Goal: Find specific page/section: Find specific page/section

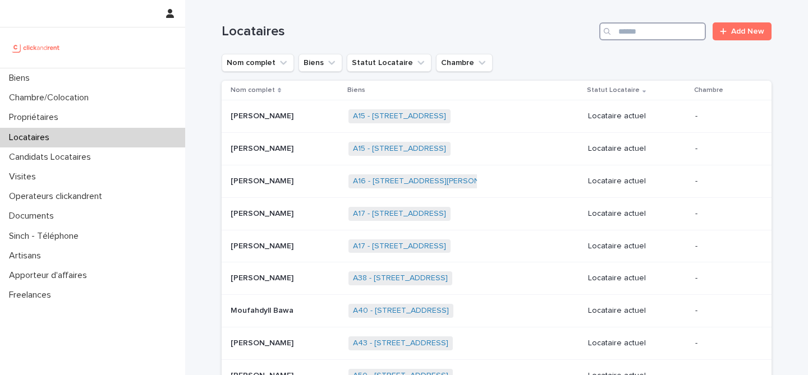
click at [670, 31] on input "Search" at bounding box center [652, 31] width 107 height 18
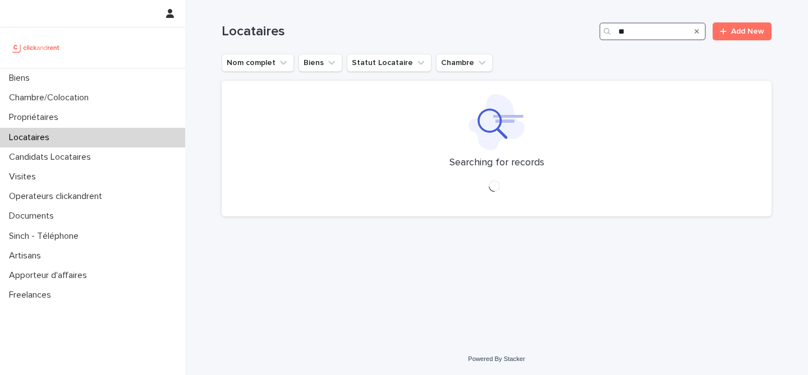
type input "*"
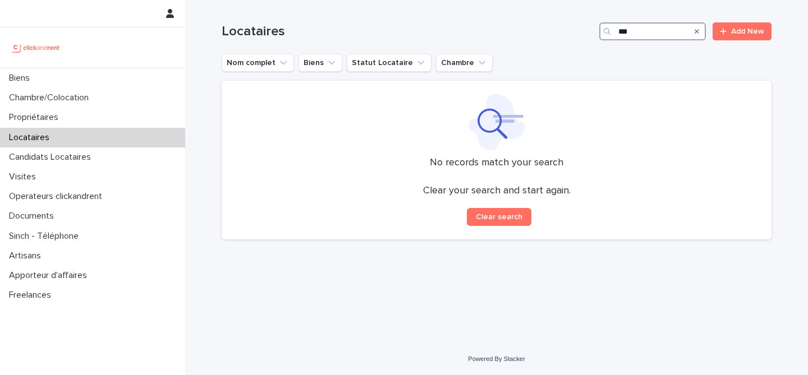
type input "****"
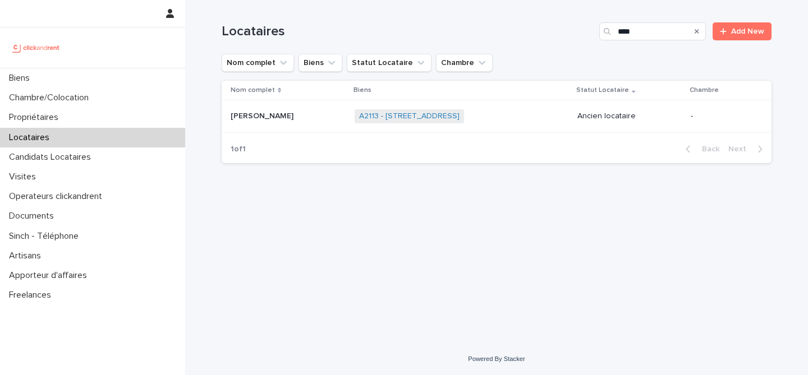
click at [311, 120] on p at bounding box center [288, 117] width 115 height 10
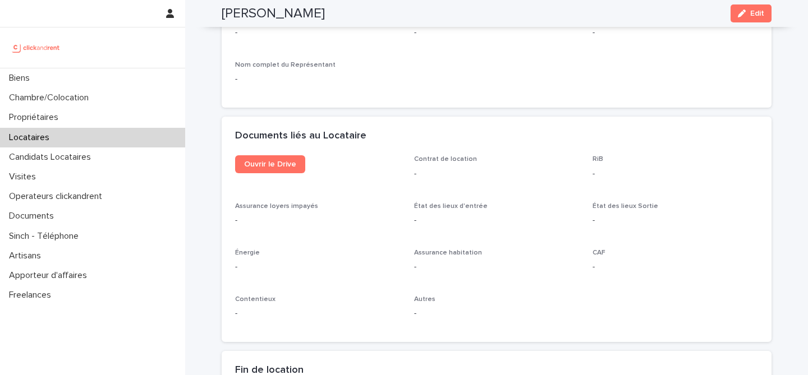
scroll to position [1124, 0]
click at [278, 164] on span "Ouvrir le Drive" at bounding box center [270, 164] width 52 height 8
click at [83, 137] on div "Locataires" at bounding box center [92, 138] width 185 height 20
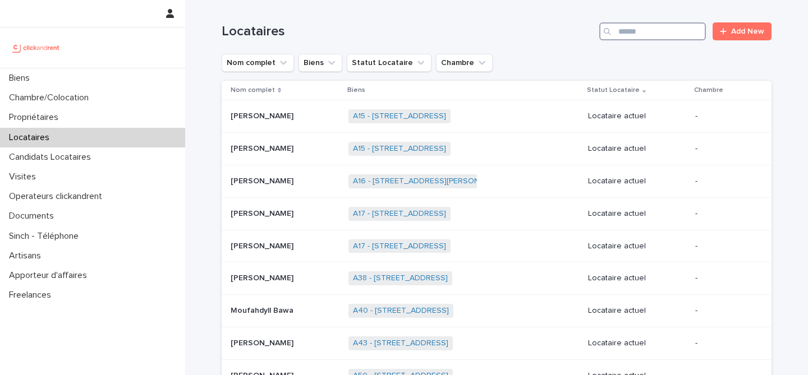
click at [626, 26] on input "Search" at bounding box center [652, 31] width 107 height 18
type input "**********"
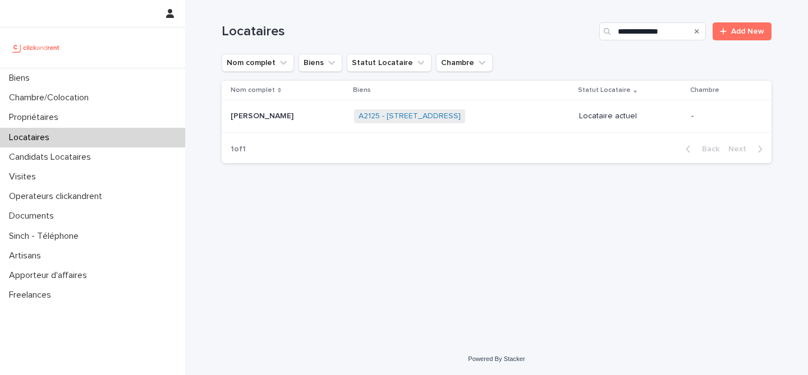
click at [278, 128] on td "[PERSON_NAME] [PERSON_NAME]" at bounding box center [286, 116] width 128 height 33
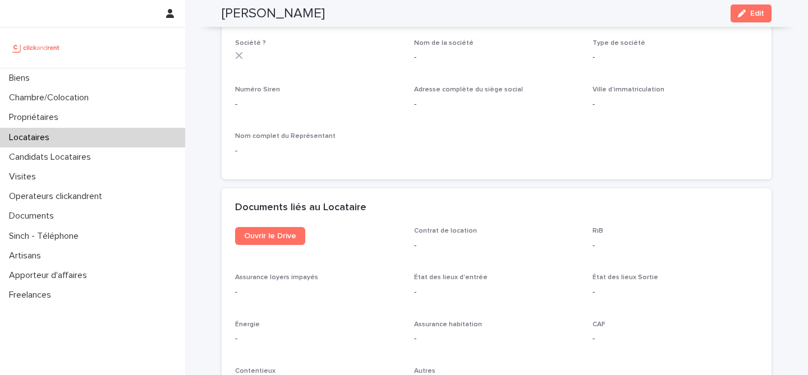
scroll to position [1081, 0]
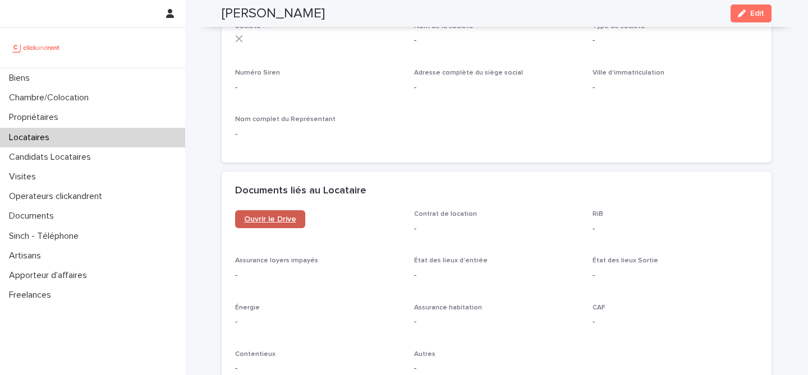
click at [288, 215] on span "Ouvrir le Drive" at bounding box center [270, 219] width 52 height 8
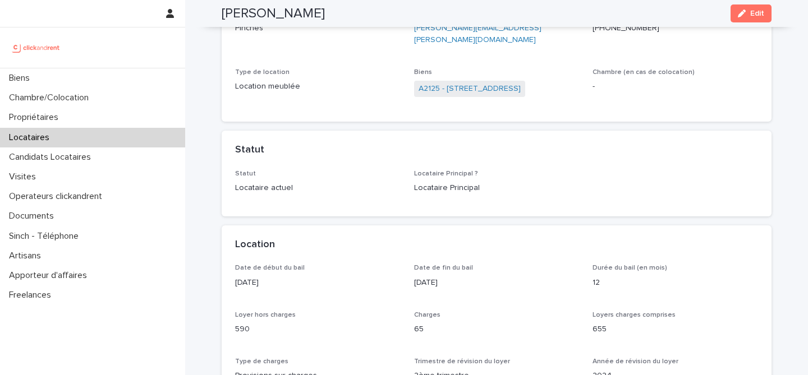
scroll to position [0, 0]
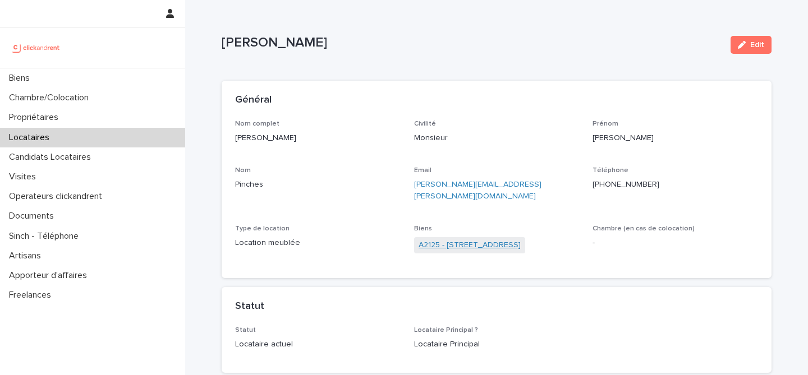
click at [451, 240] on link "A2125 - [STREET_ADDRESS]" at bounding box center [470, 246] width 102 height 12
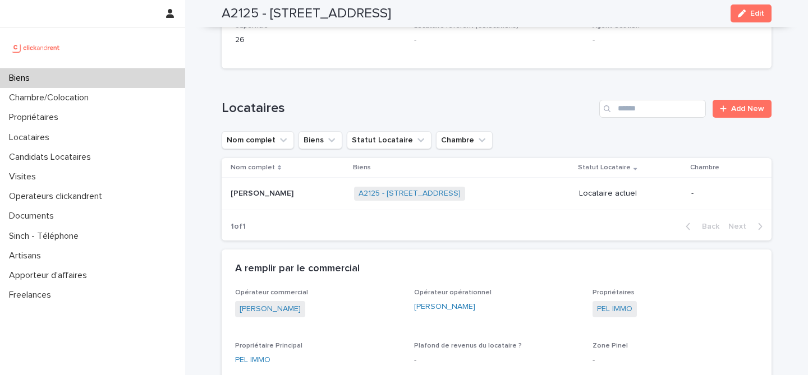
scroll to position [333, 0]
click at [625, 312] on link "PEL IMMO" at bounding box center [614, 308] width 35 height 12
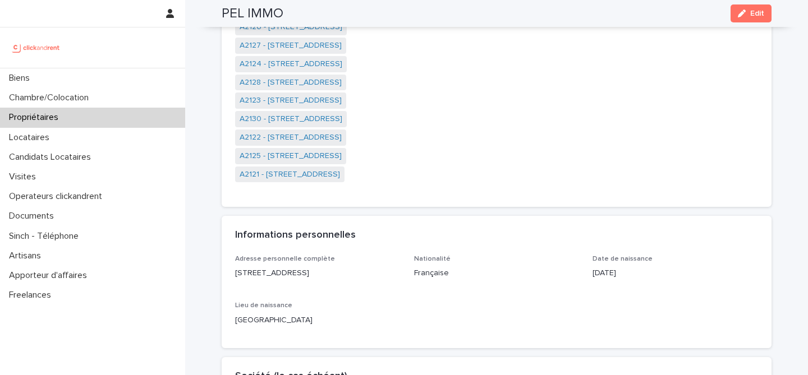
scroll to position [212, 0]
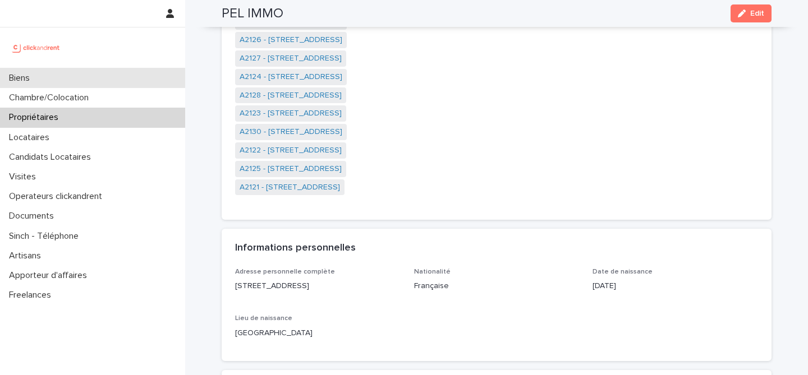
click at [91, 85] on div "Biens" at bounding box center [92, 78] width 185 height 20
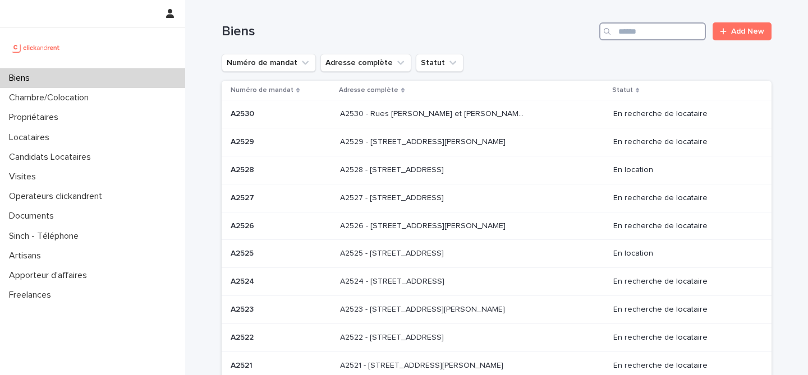
click at [639, 36] on input "Search" at bounding box center [652, 31] width 107 height 18
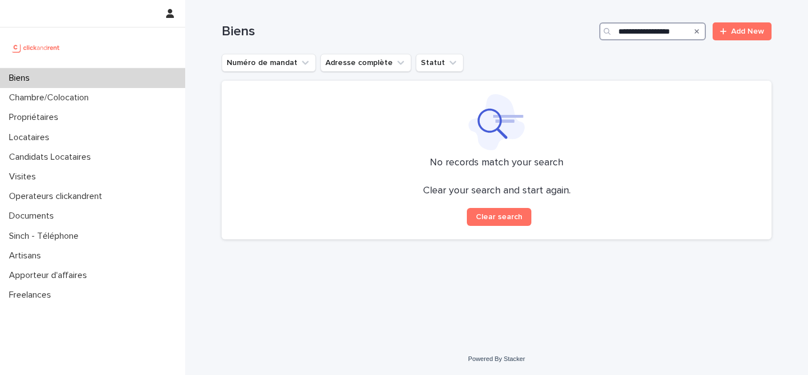
type input "**********"
